Goal: Check status: Check status

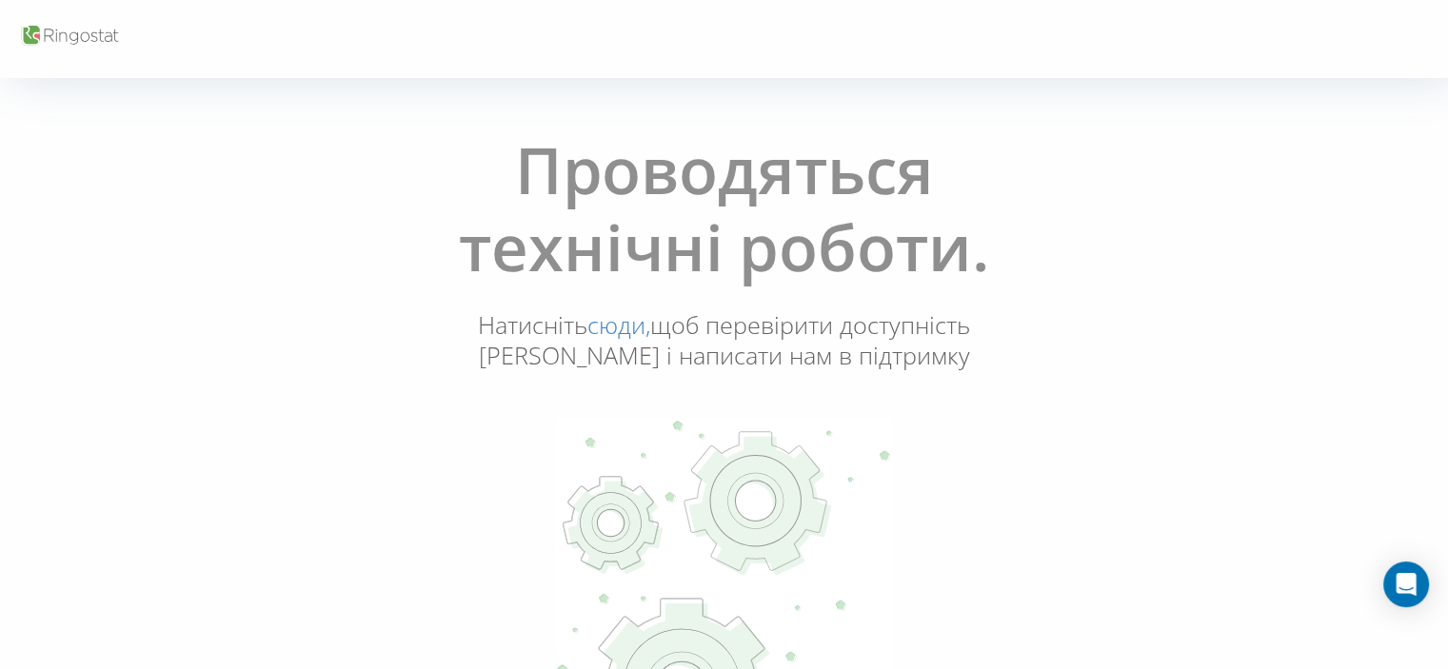
click at [771, 481] on use at bounding box center [760, 506] width 142 height 139
click at [702, 162] on h1 "Проводяться технічні роботи." at bounding box center [724, 219] width 692 height 177
click at [832, 304] on h1 "Проводяться технічні роботи." at bounding box center [724, 219] width 692 height 177
click at [640, 269] on h1 "Проводяться технічні роботи." at bounding box center [724, 219] width 692 height 177
click at [604, 193] on h1 "Проводяться технічні роботи." at bounding box center [724, 219] width 692 height 177
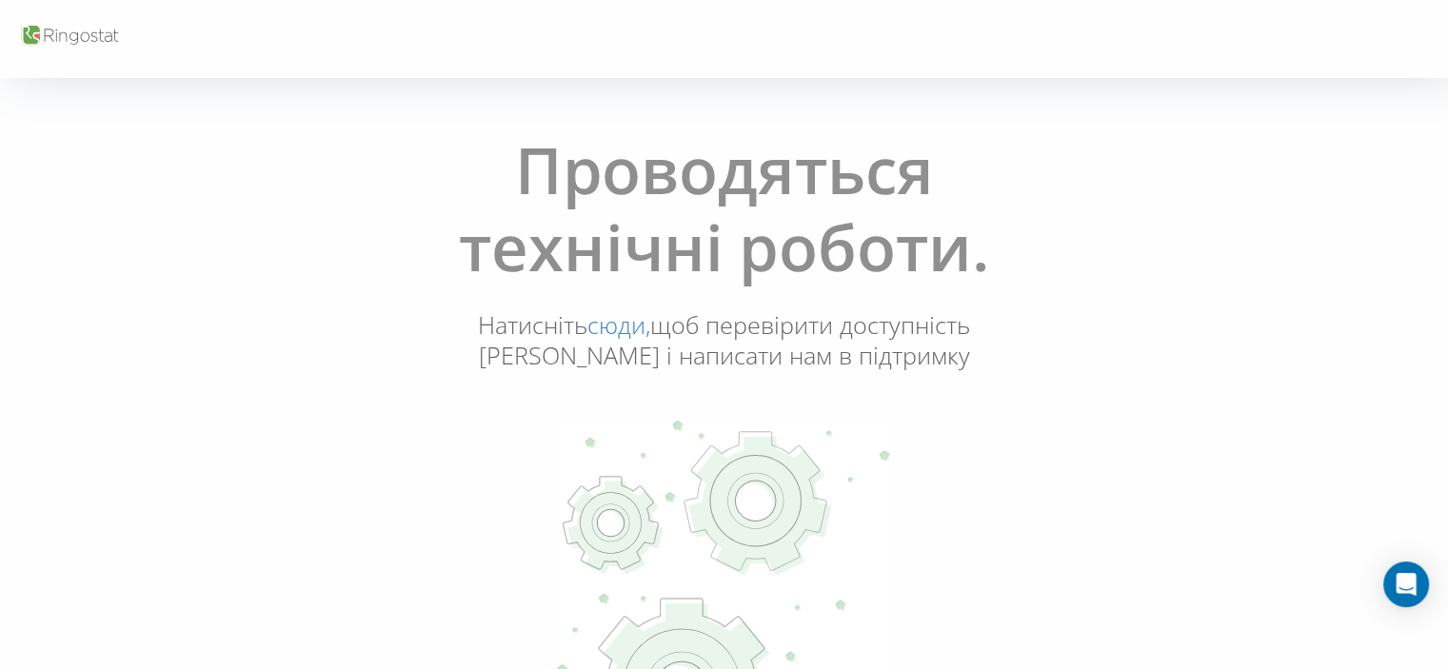
drag, startPoint x: 554, startPoint y: 165, endPoint x: 780, endPoint y: 249, distance: 241.0
click at [769, 249] on h1 "Проводяться технічні роботи." at bounding box center [724, 219] width 692 height 177
click at [863, 250] on h1 "Проводяться технічні роботи." at bounding box center [724, 219] width 692 height 177
click at [612, 327] on link "сюди," at bounding box center [618, 324] width 63 height 32
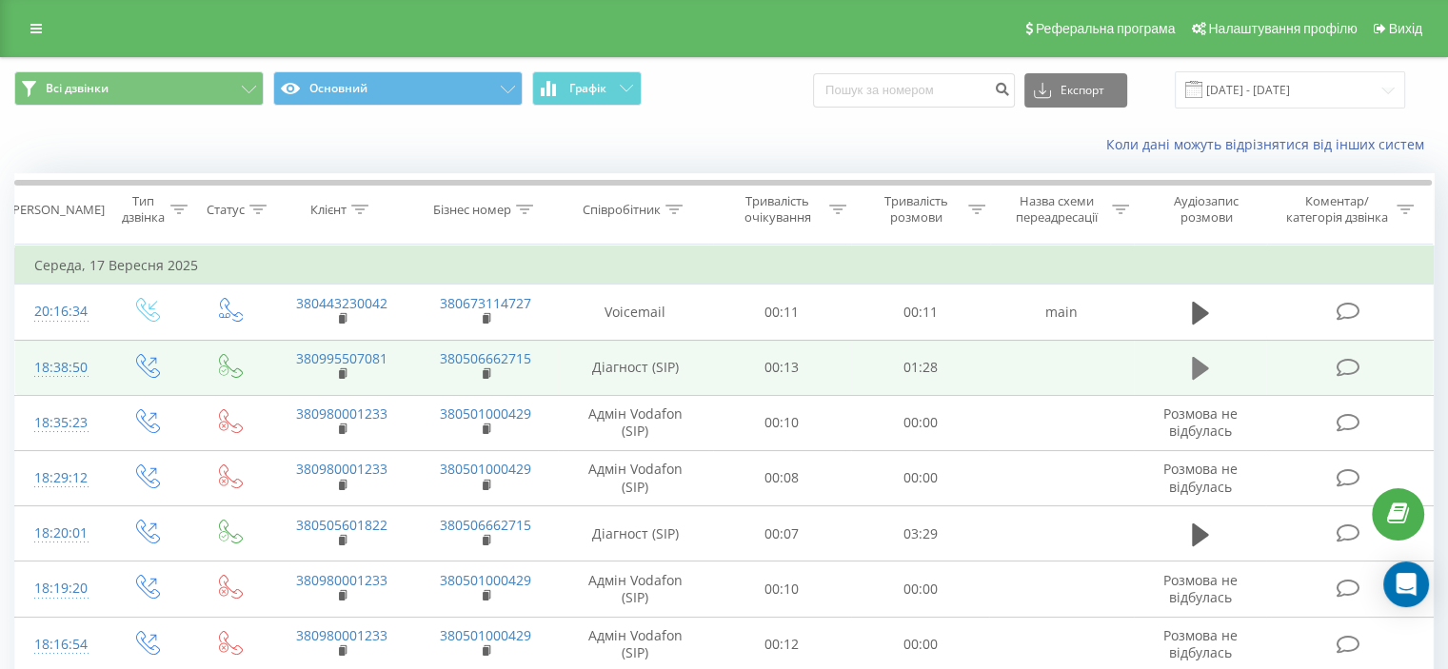
click at [1195, 367] on icon at bounding box center [1200, 368] width 17 height 23
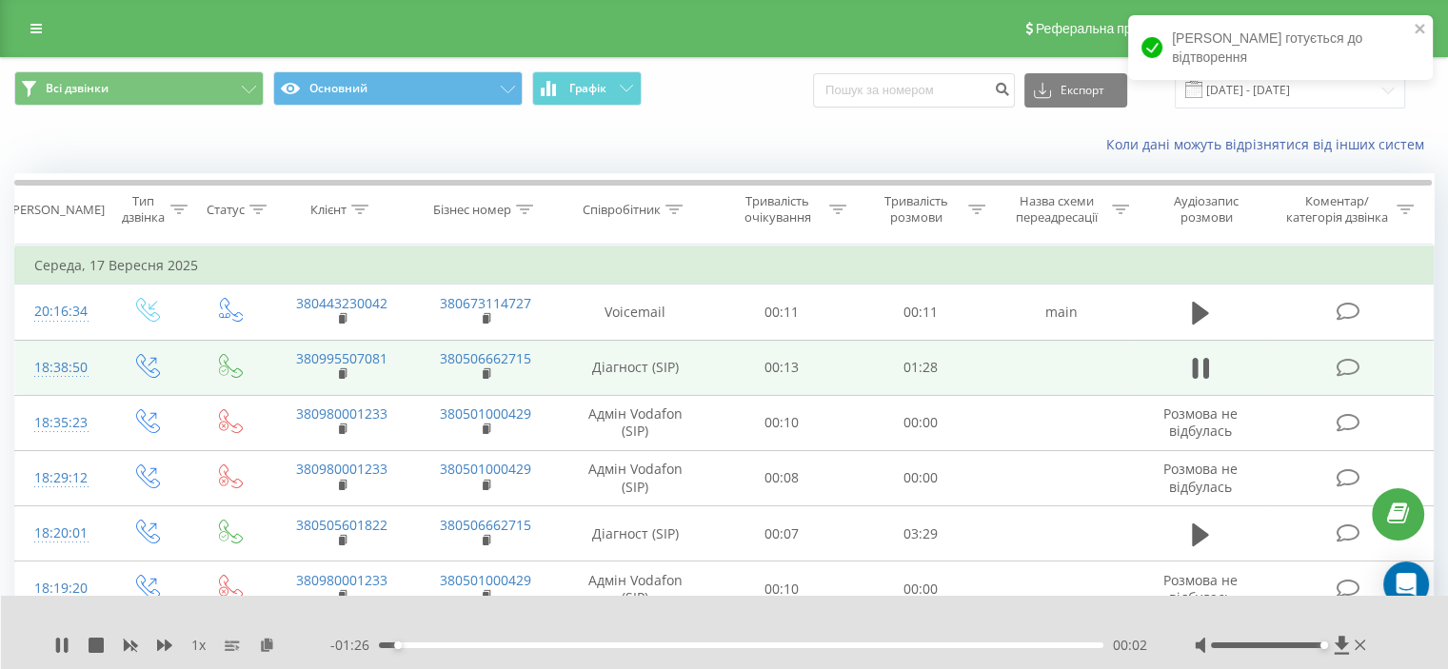
drag, startPoint x: 1264, startPoint y: 642, endPoint x: 1329, endPoint y: 646, distance: 64.9
click at [1329, 646] on div at bounding box center [1282, 645] width 175 height 19
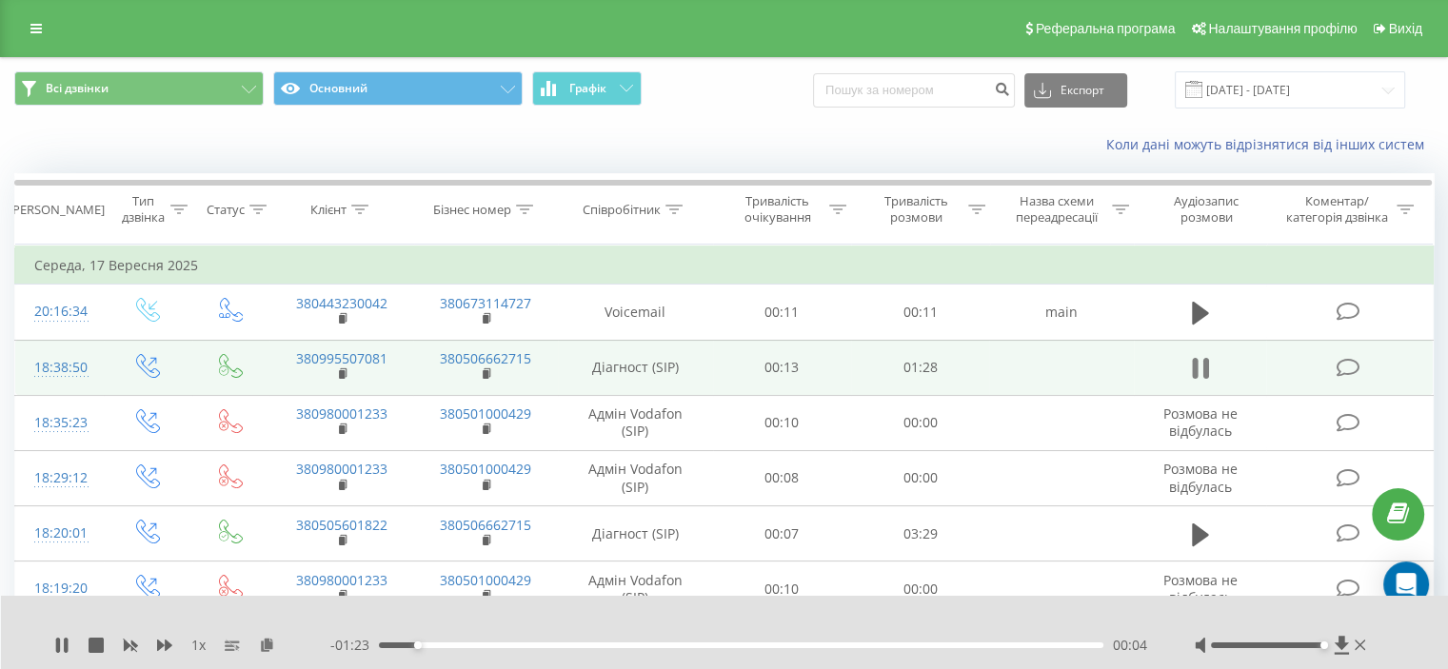
click at [1203, 361] on icon at bounding box center [1205, 368] width 6 height 21
